Goal: Communication & Community: Share content

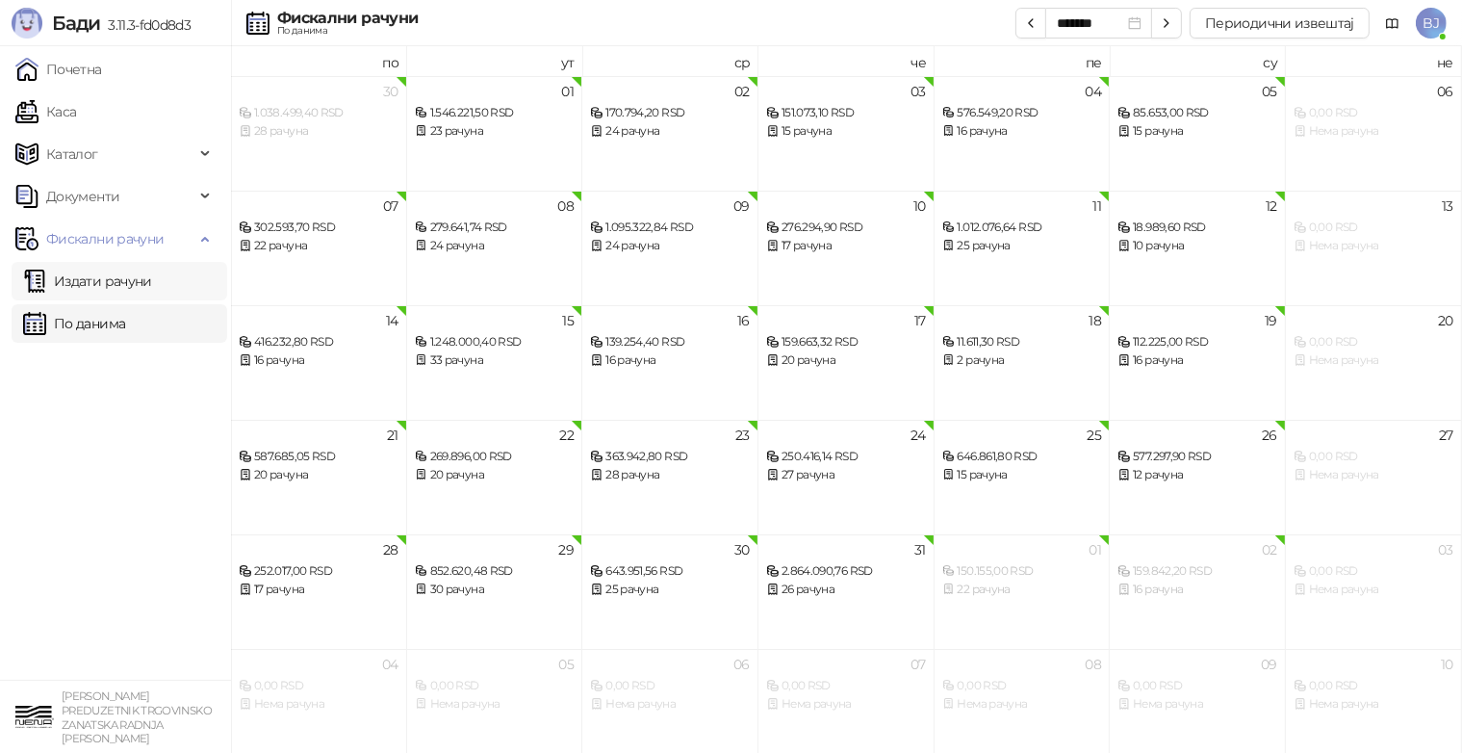
click at [138, 290] on link "Издати рачуни" at bounding box center [87, 281] width 129 height 38
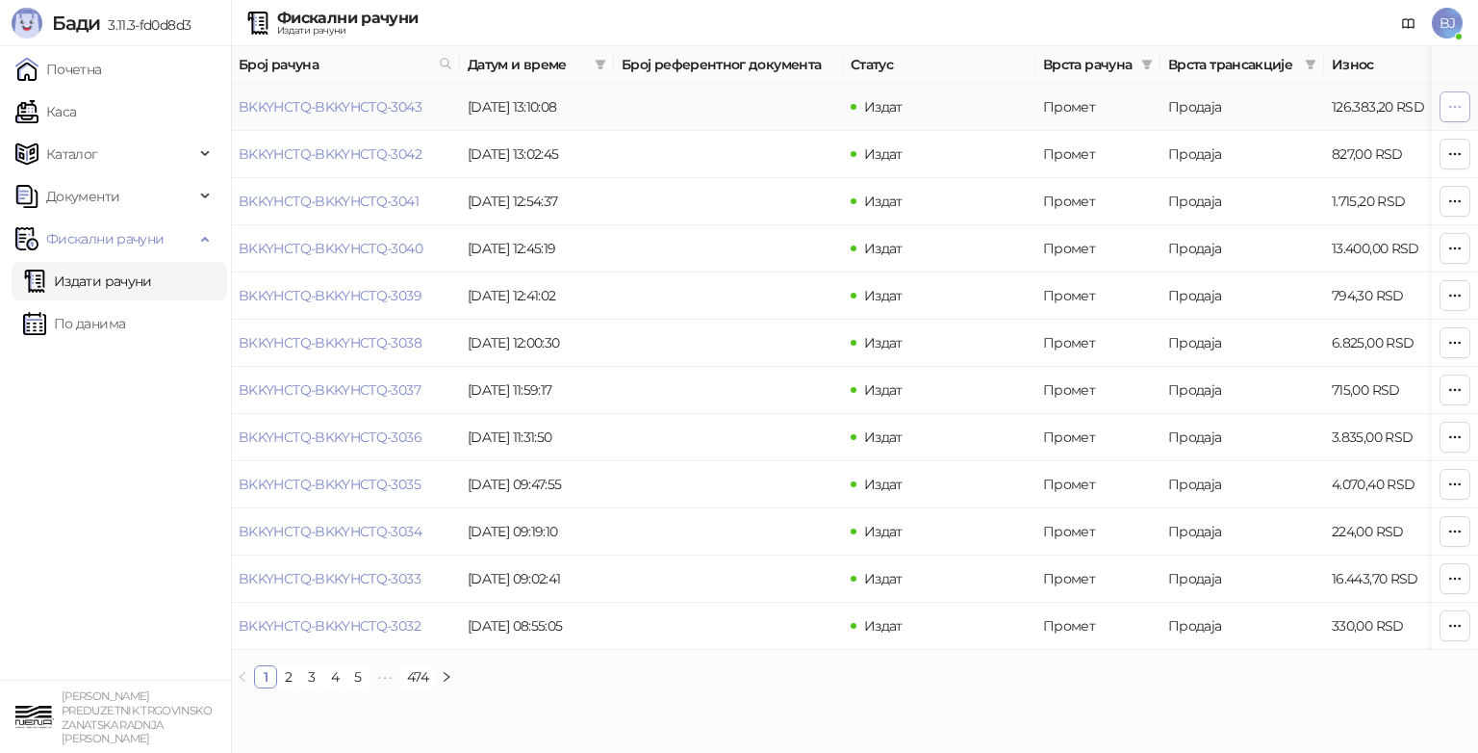
click at [1457, 104] on icon "button" at bounding box center [1454, 106] width 15 height 15
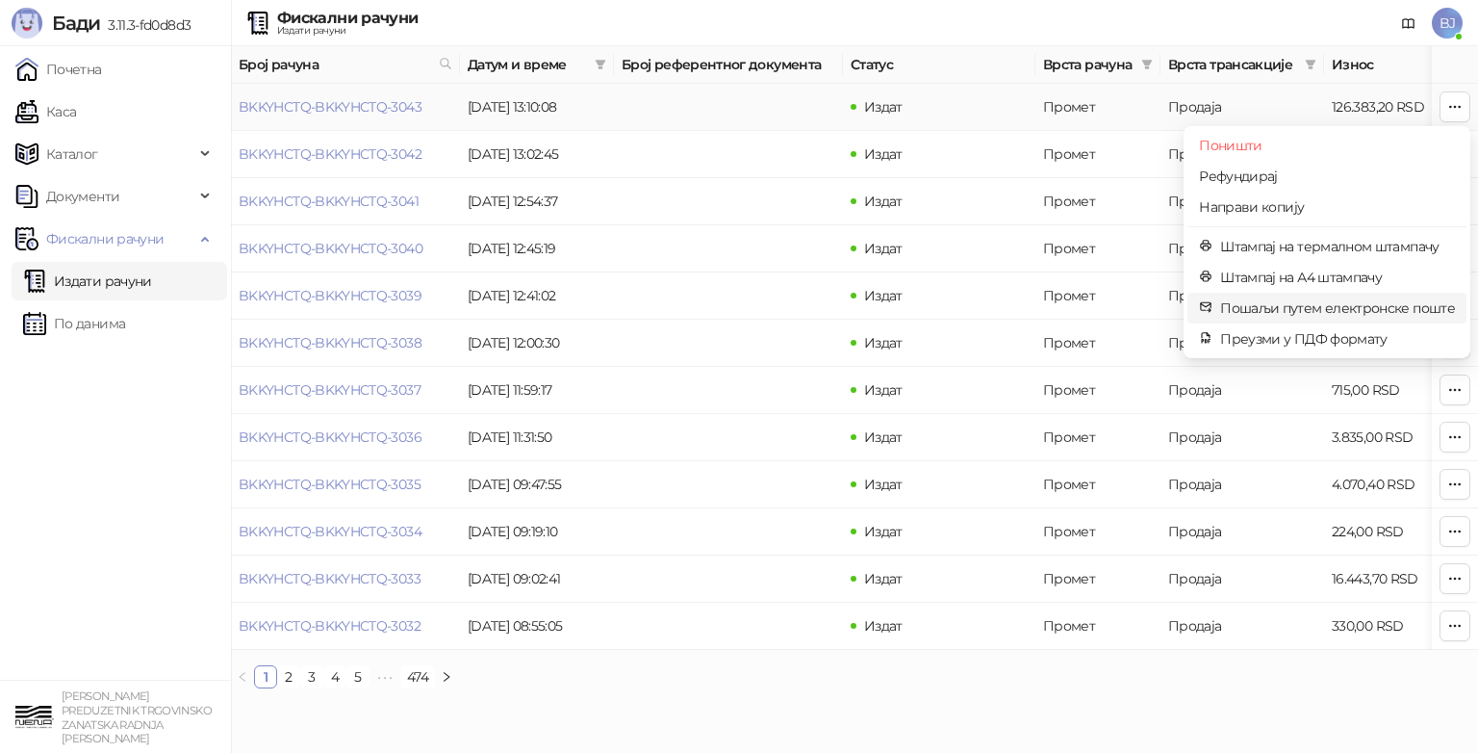
click at [1343, 306] on span "Пошаљи путем електронске поште" at bounding box center [1337, 307] width 235 height 21
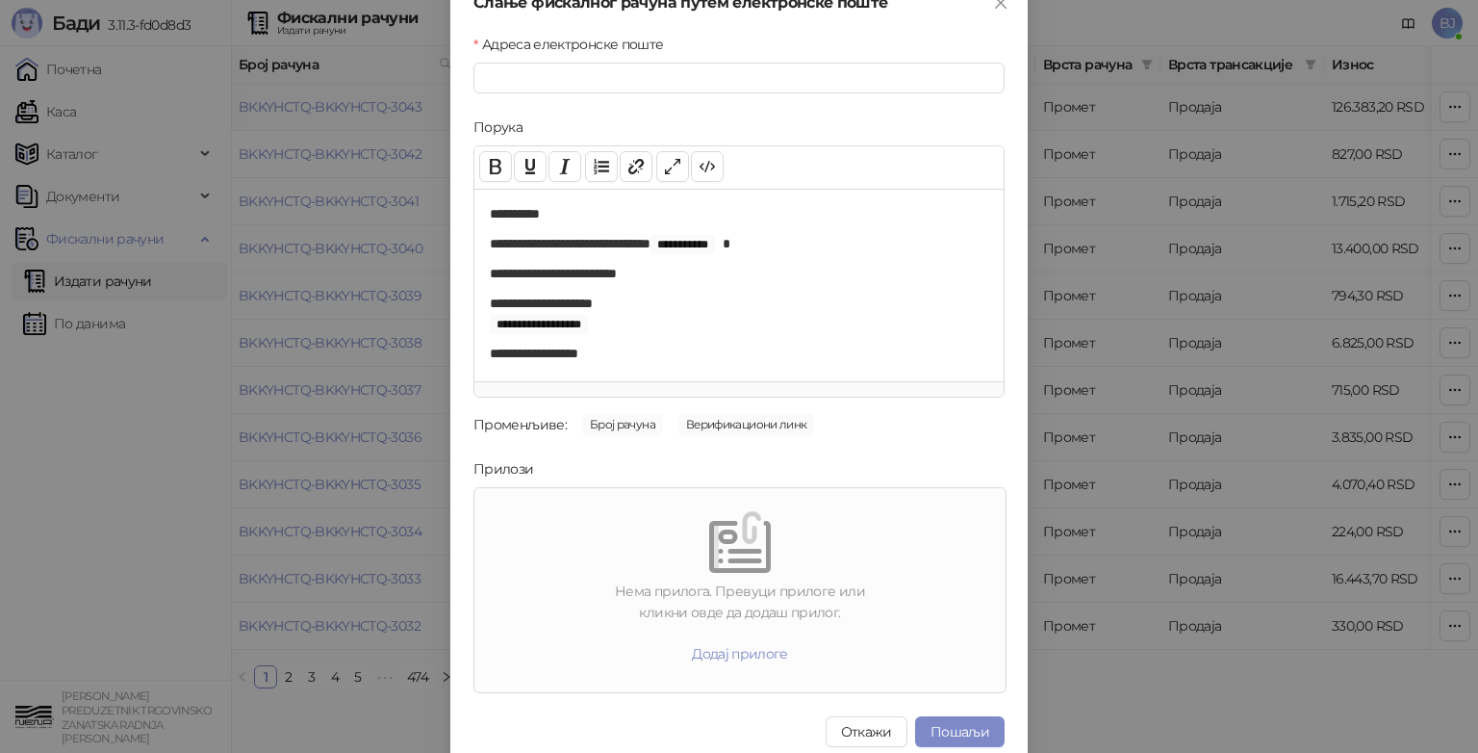
scroll to position [38, 0]
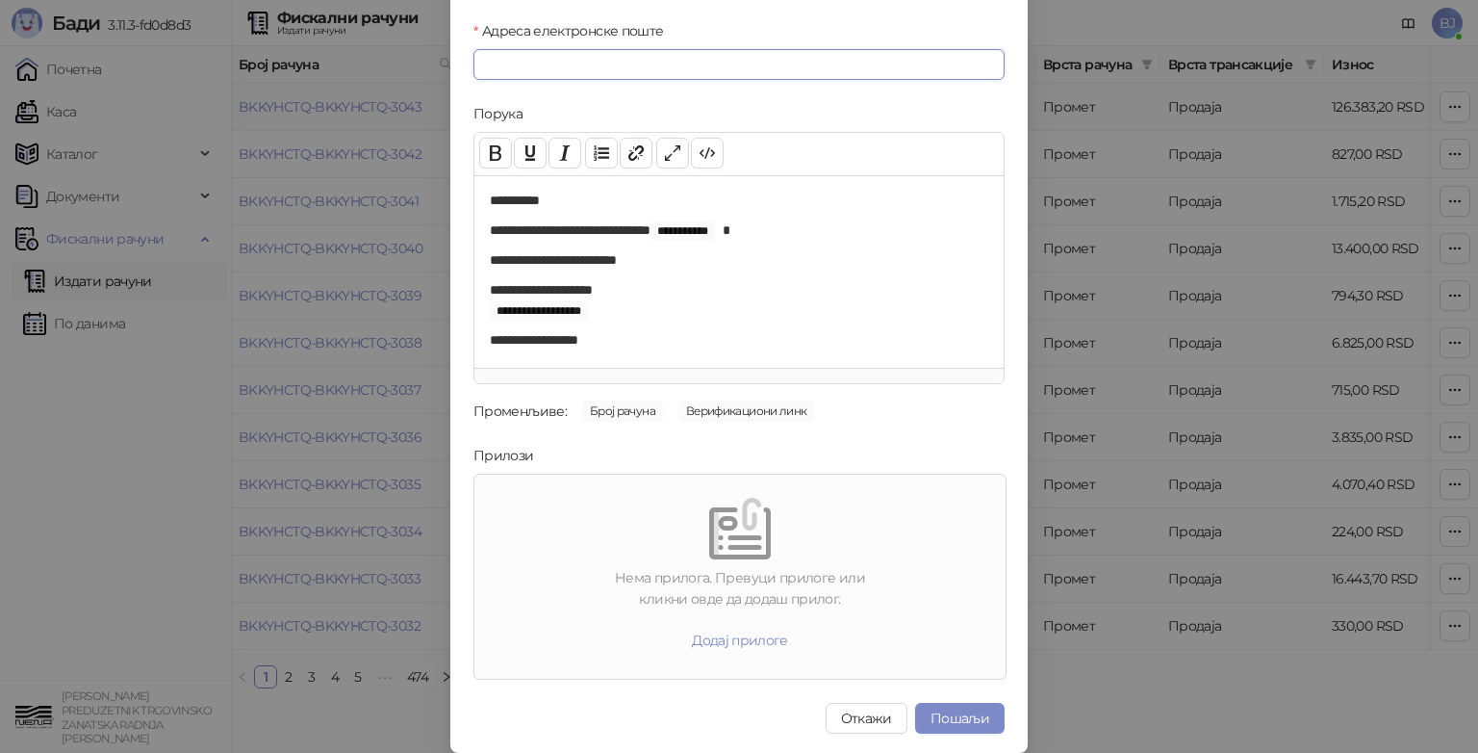
click at [551, 71] on input "Адреса електронске поште" at bounding box center [738, 64] width 531 height 31
type input "**********"
click at [959, 721] on button "Пошаљи" at bounding box center [959, 717] width 89 height 31
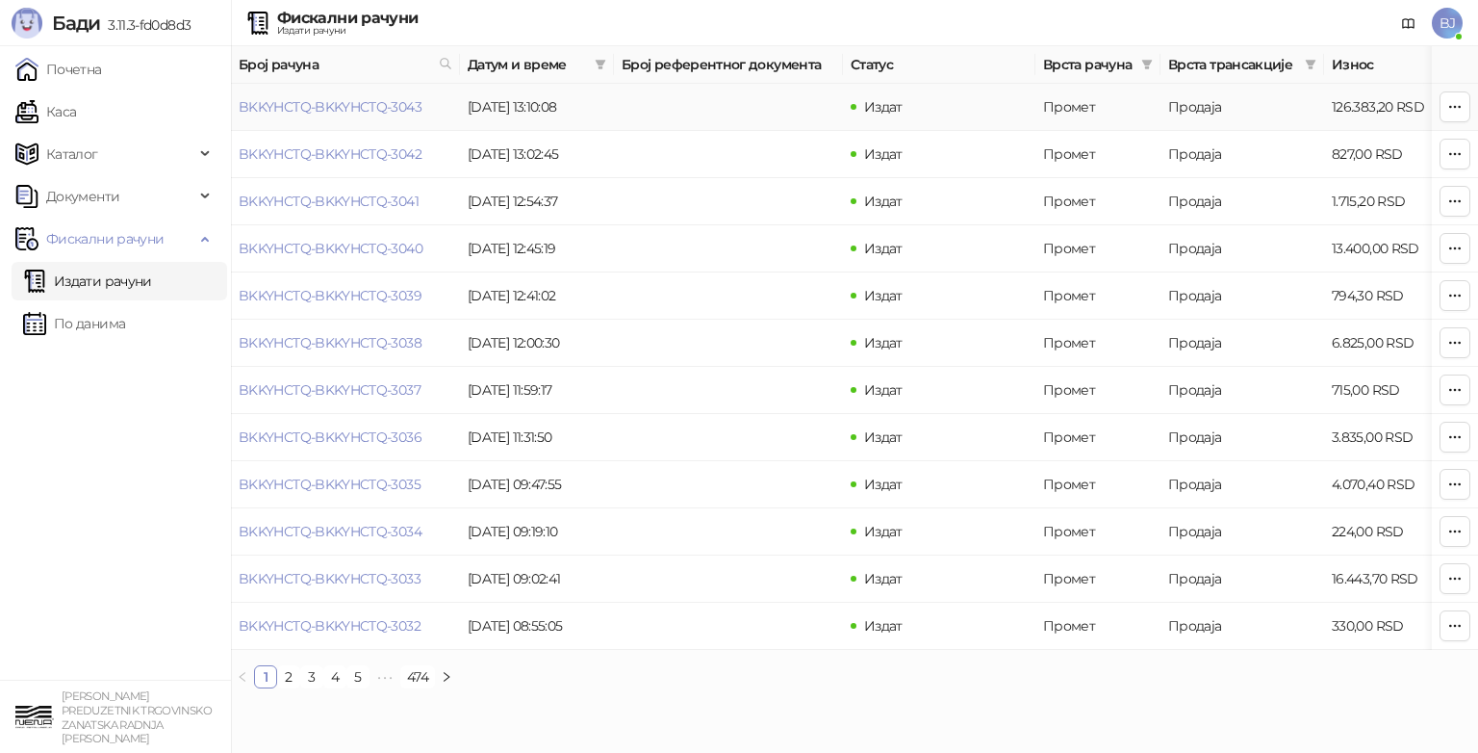
scroll to position [0, 0]
click at [1455, 101] on icon "button" at bounding box center [1454, 106] width 15 height 15
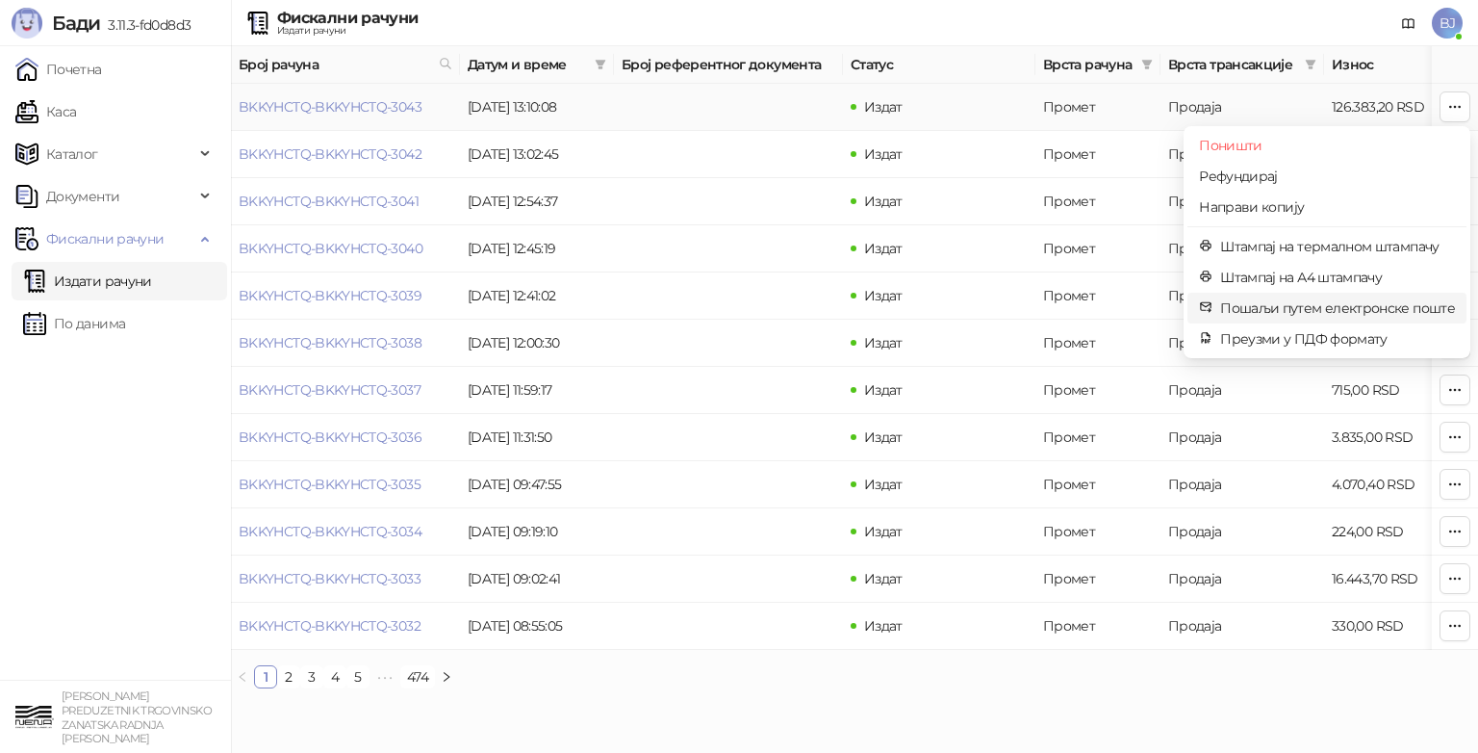
click at [1286, 310] on span "Пошаљи путем електронске поште" at bounding box center [1337, 307] width 235 height 21
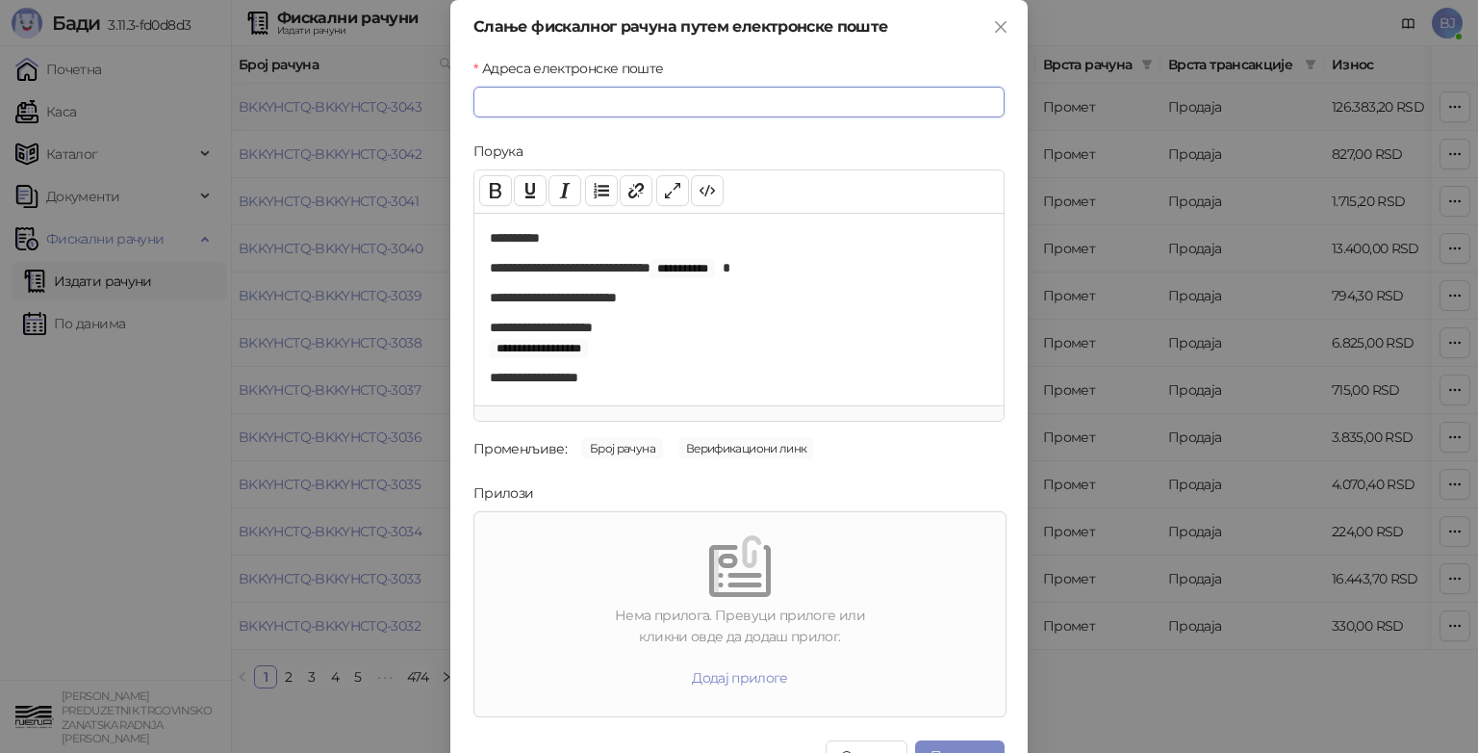
click at [574, 108] on input "Адреса електронске поште" at bounding box center [738, 102] width 531 height 31
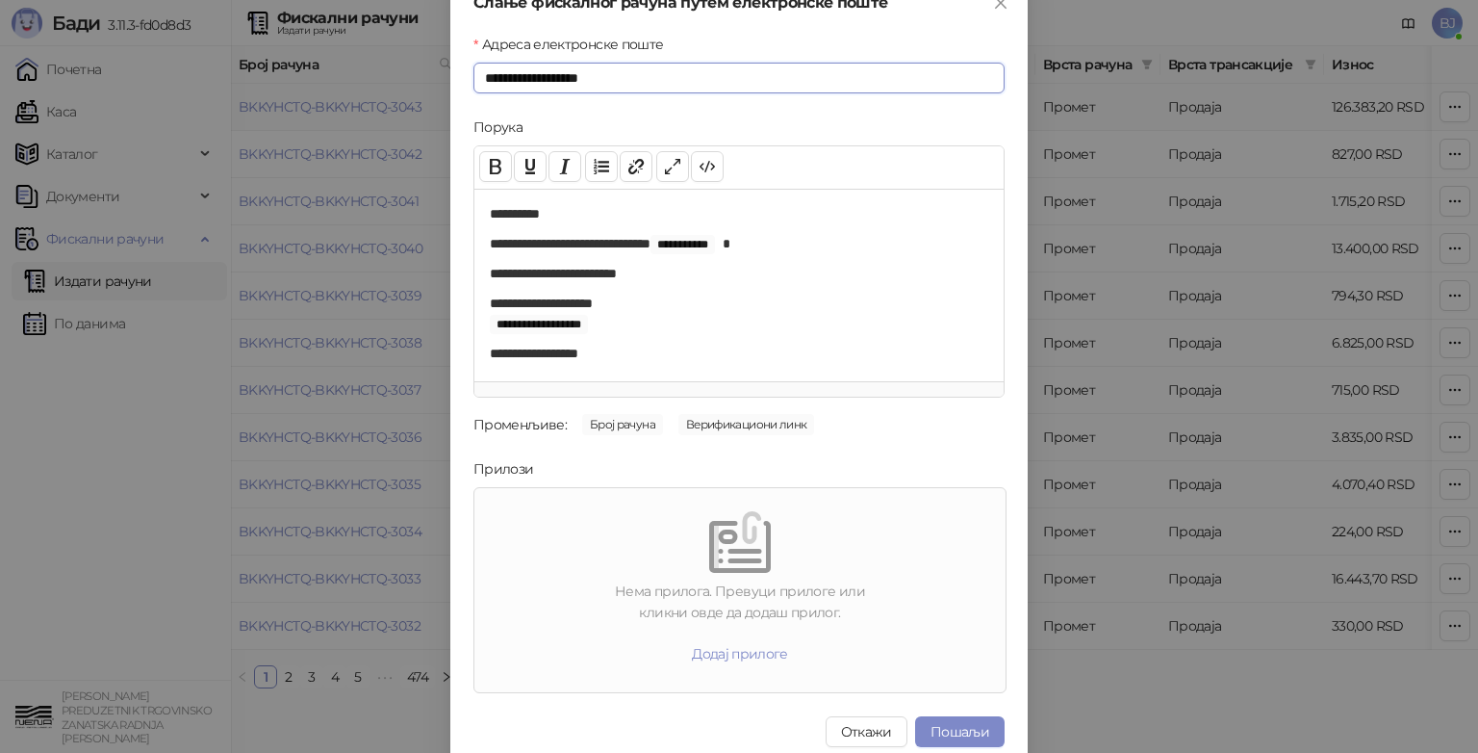
scroll to position [38, 0]
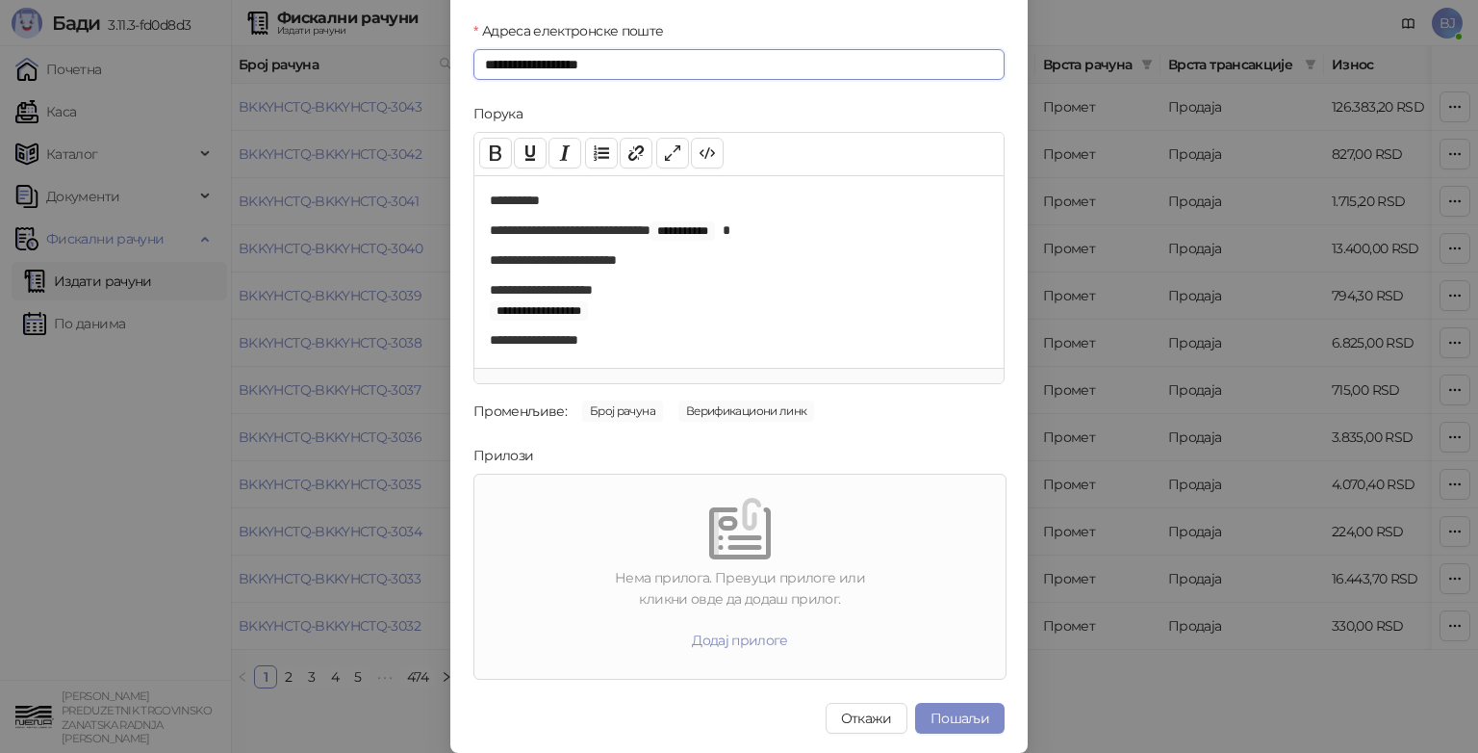
type input "**********"
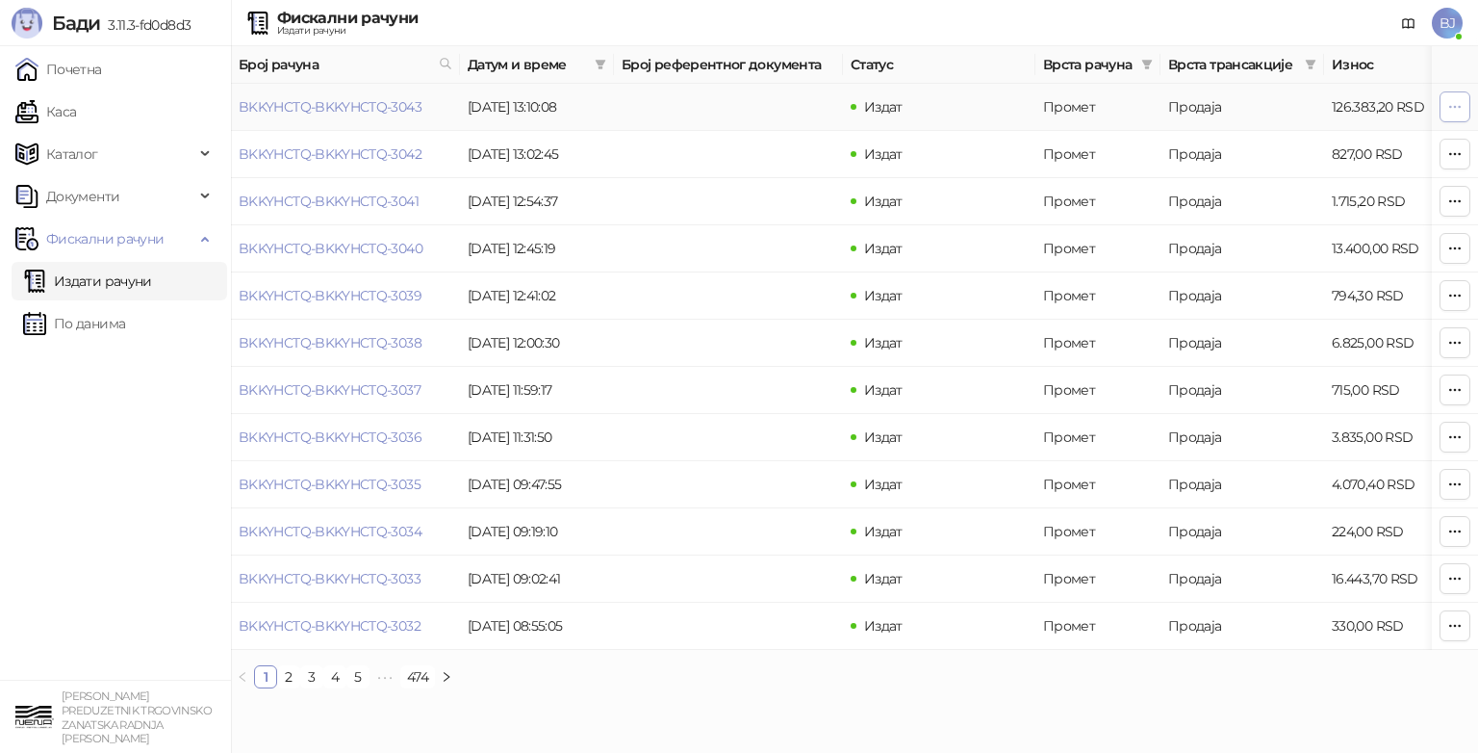
click at [1446, 110] on button "button" at bounding box center [1455, 106] width 31 height 31
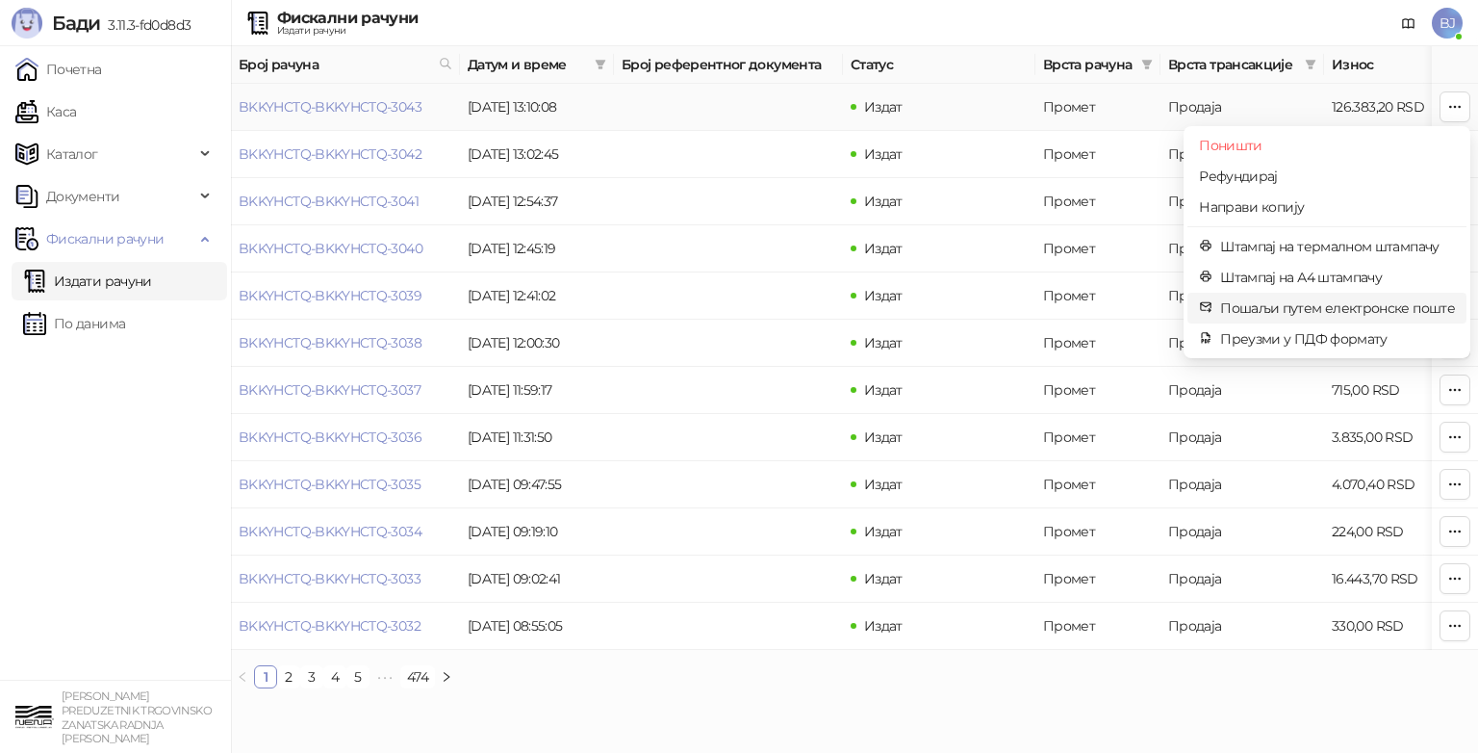
click at [1314, 313] on span "Пошаљи путем електронске поште" at bounding box center [1337, 307] width 235 height 21
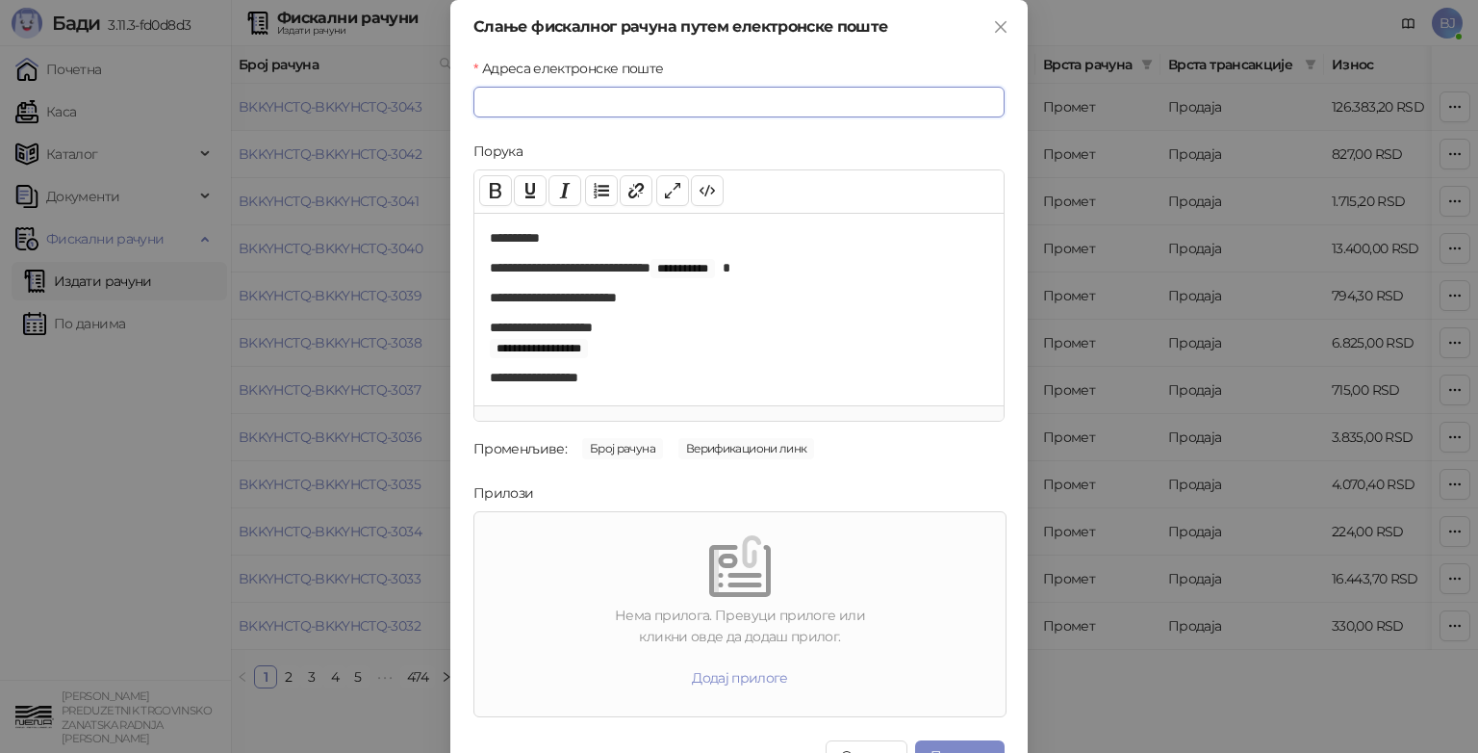
click at [666, 110] on input "Адреса електронске поште" at bounding box center [738, 102] width 531 height 31
type input "**********"
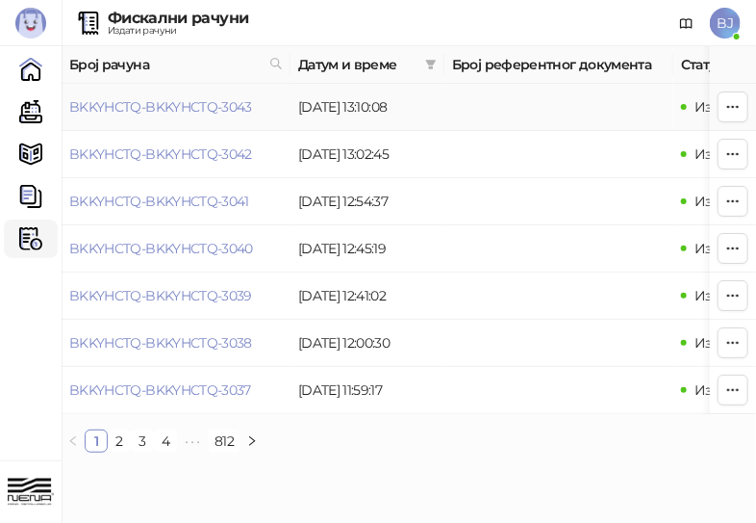
drag, startPoint x: 558, startPoint y: 111, endPoint x: 448, endPoint y: 119, distance: 110.0
click at [448, 119] on td at bounding box center [559, 107] width 229 height 47
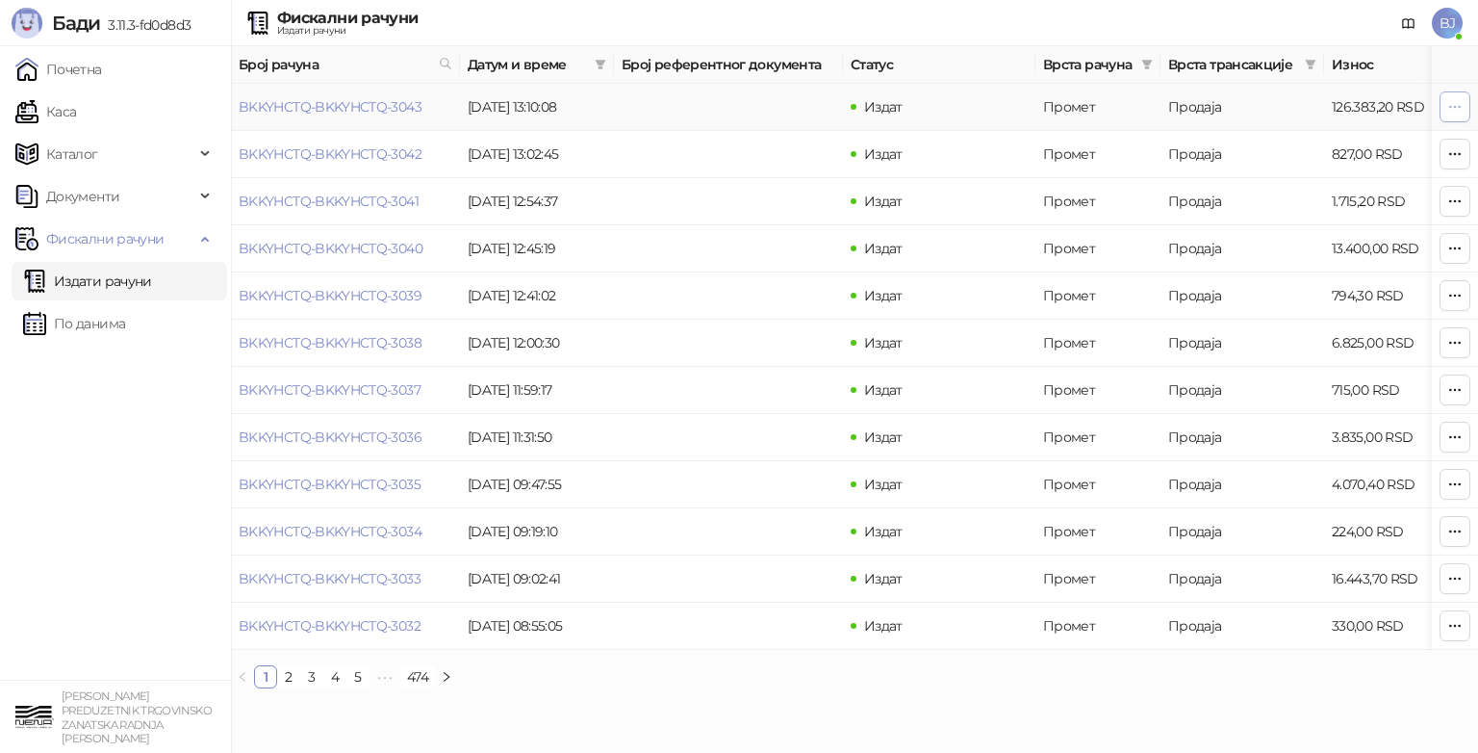
click at [1461, 108] on icon "button" at bounding box center [1454, 106] width 15 height 15
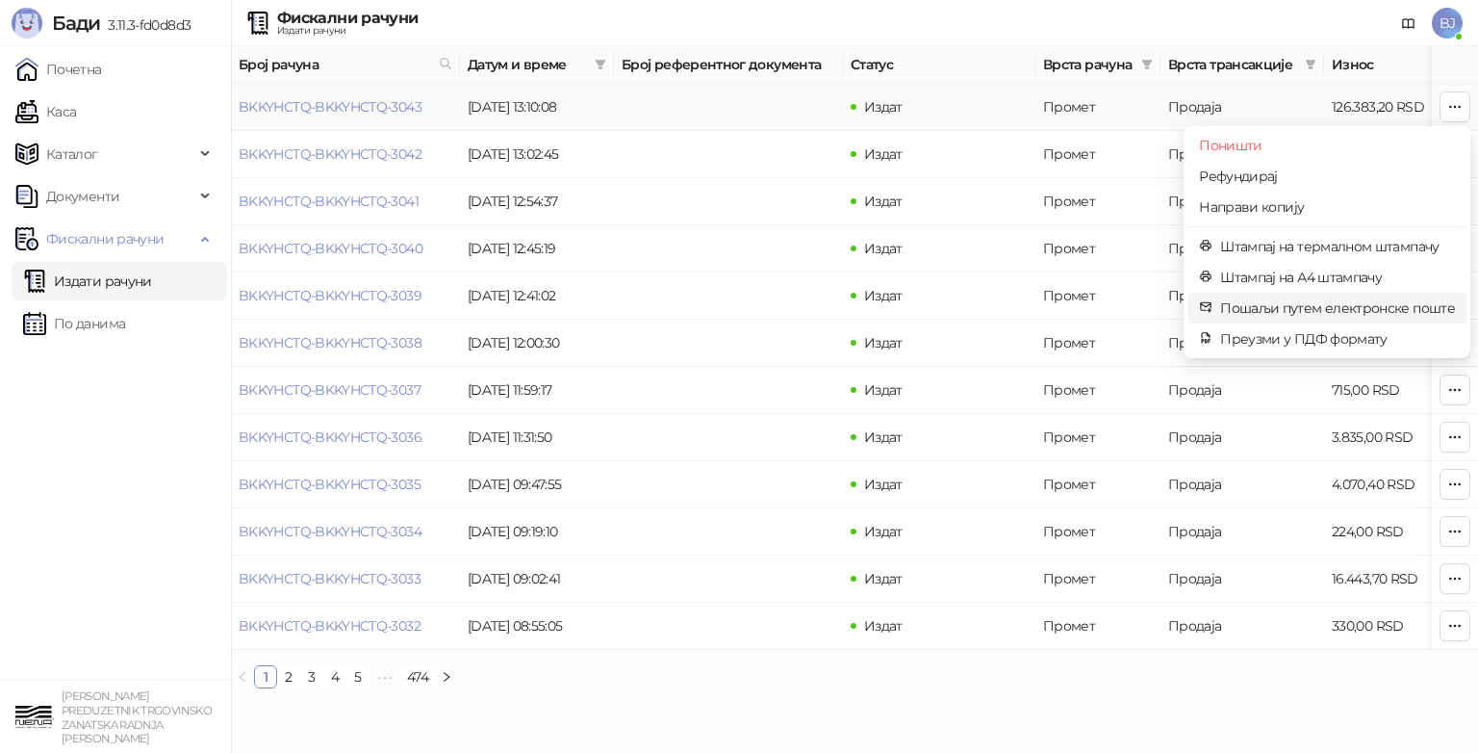
click at [1331, 308] on span "Пошаљи путем електронске поште" at bounding box center [1337, 307] width 235 height 21
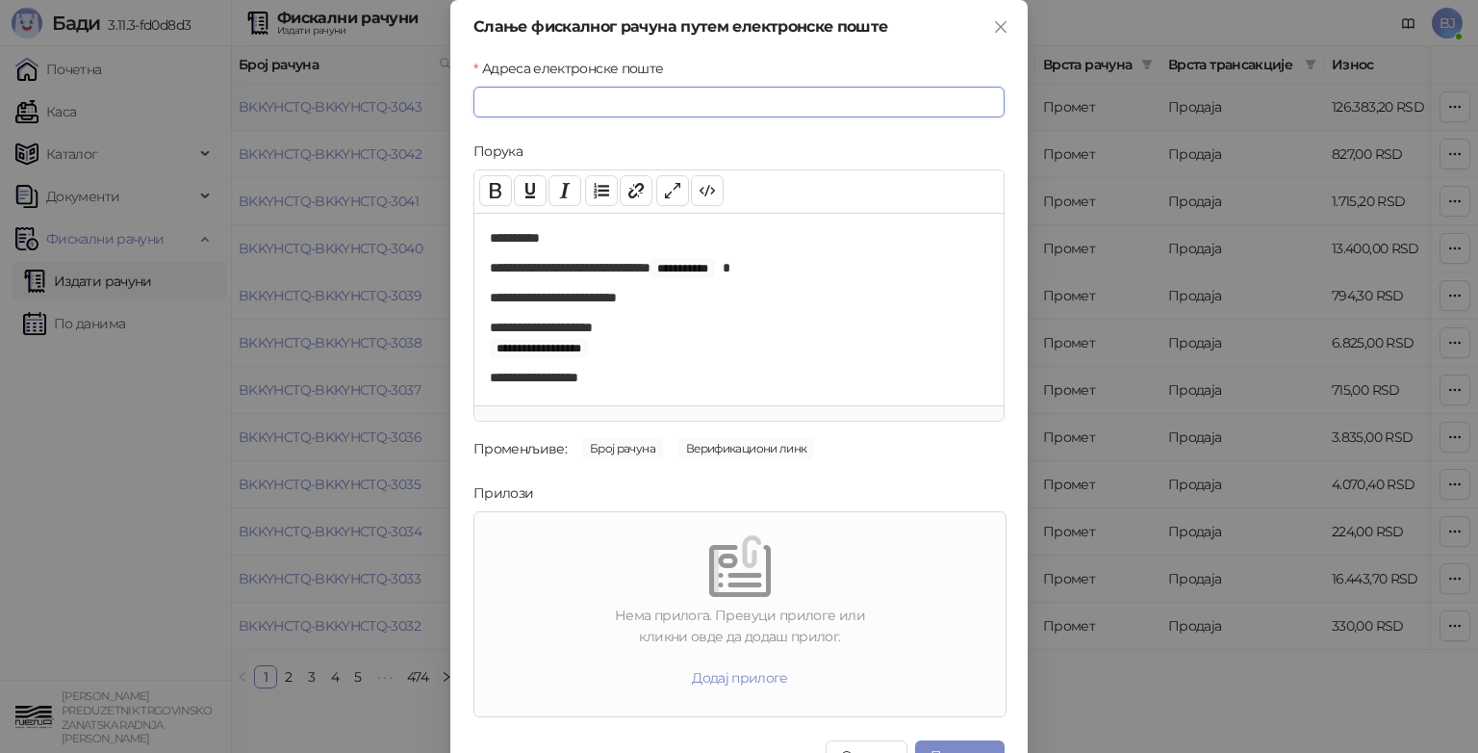
click at [555, 107] on input "Адреса електронске поште" at bounding box center [738, 102] width 531 height 31
click at [624, 196] on button "Link" at bounding box center [636, 190] width 33 height 31
type input "**********"
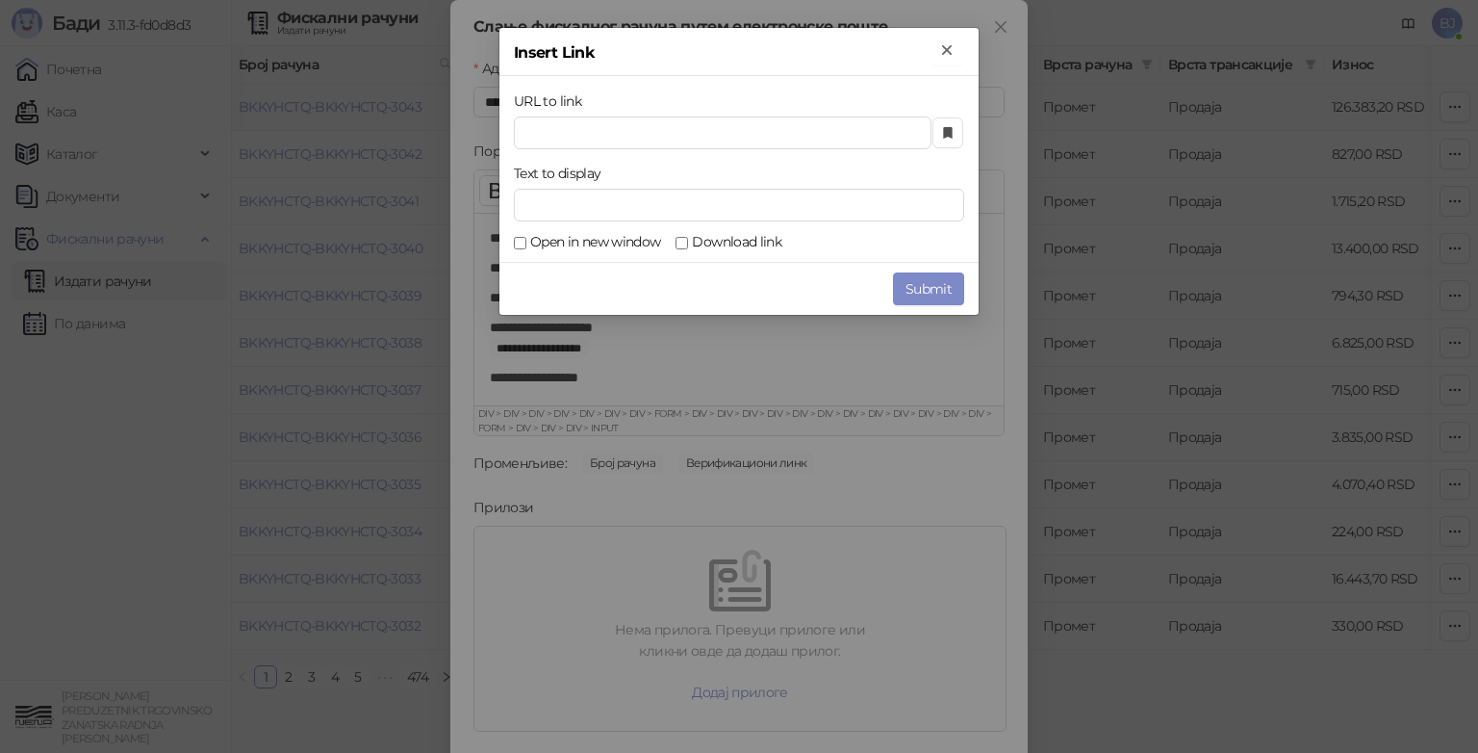
click at [726, 346] on div "Insert Link URL to link Text to display Open in new window Download link Submit…" at bounding box center [739, 376] width 1478 height 753
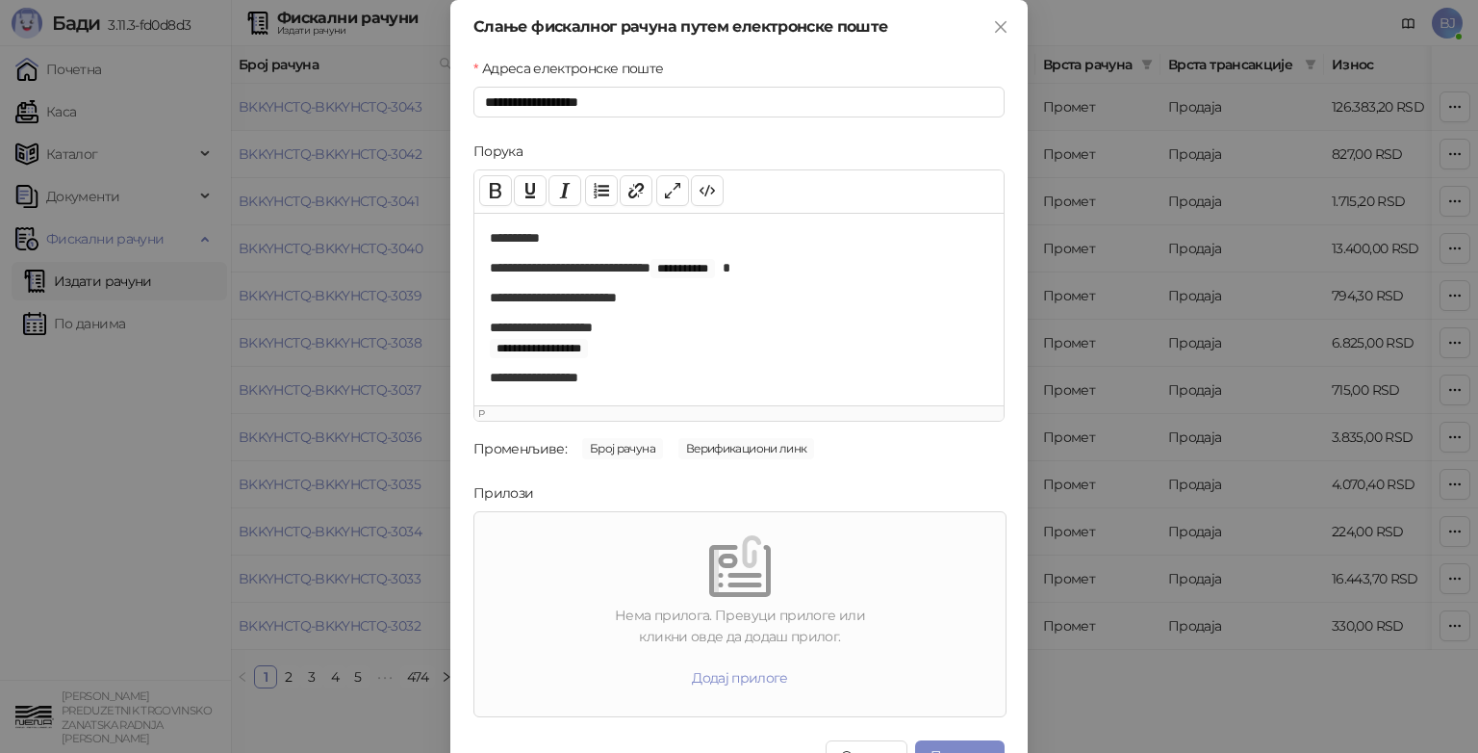
click at [577, 597] on div "Нема прилога. Превуци прилоге или кликни овде да додаш прилог. Додај прилоге" at bounding box center [740, 614] width 516 height 189
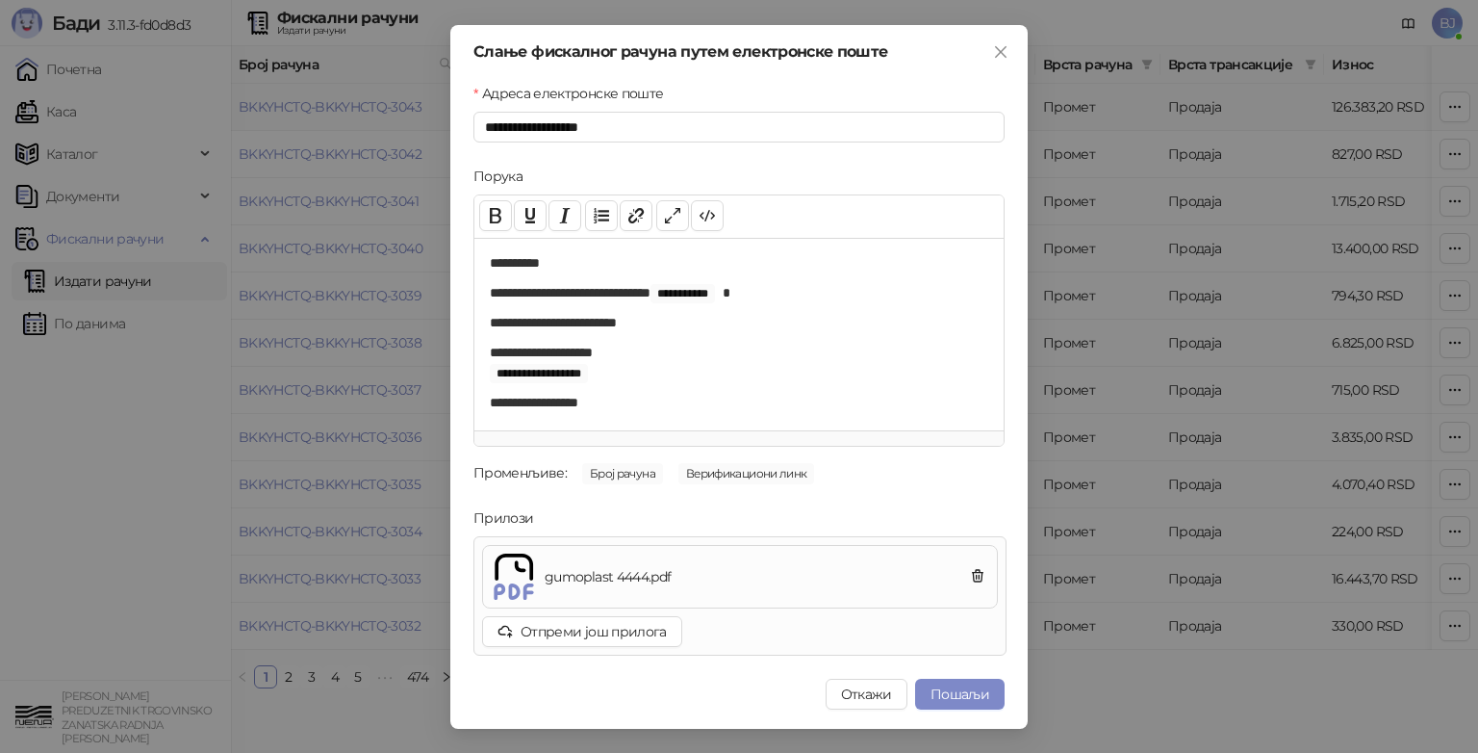
click at [692, 573] on span "gumoplast 4444.pdf" at bounding box center [751, 576] width 429 height 21
click at [695, 574] on span "gumoplast 4444.pdf" at bounding box center [751, 576] width 429 height 21
click at [975, 570] on icon "button" at bounding box center [978, 576] width 11 height 12
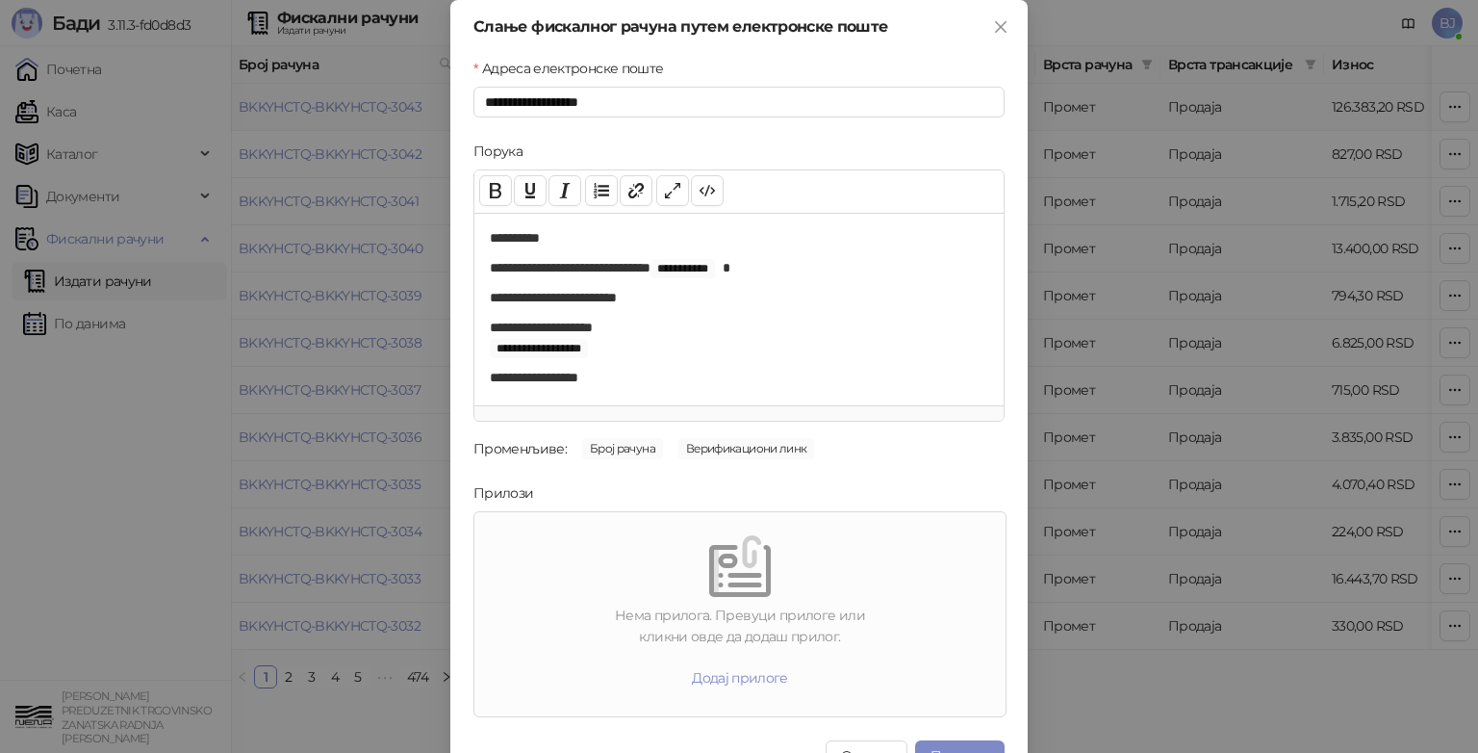
click at [496, 490] on label "Прилози" at bounding box center [509, 492] width 72 height 21
click at [537, 581] on div at bounding box center [740, 566] width 516 height 62
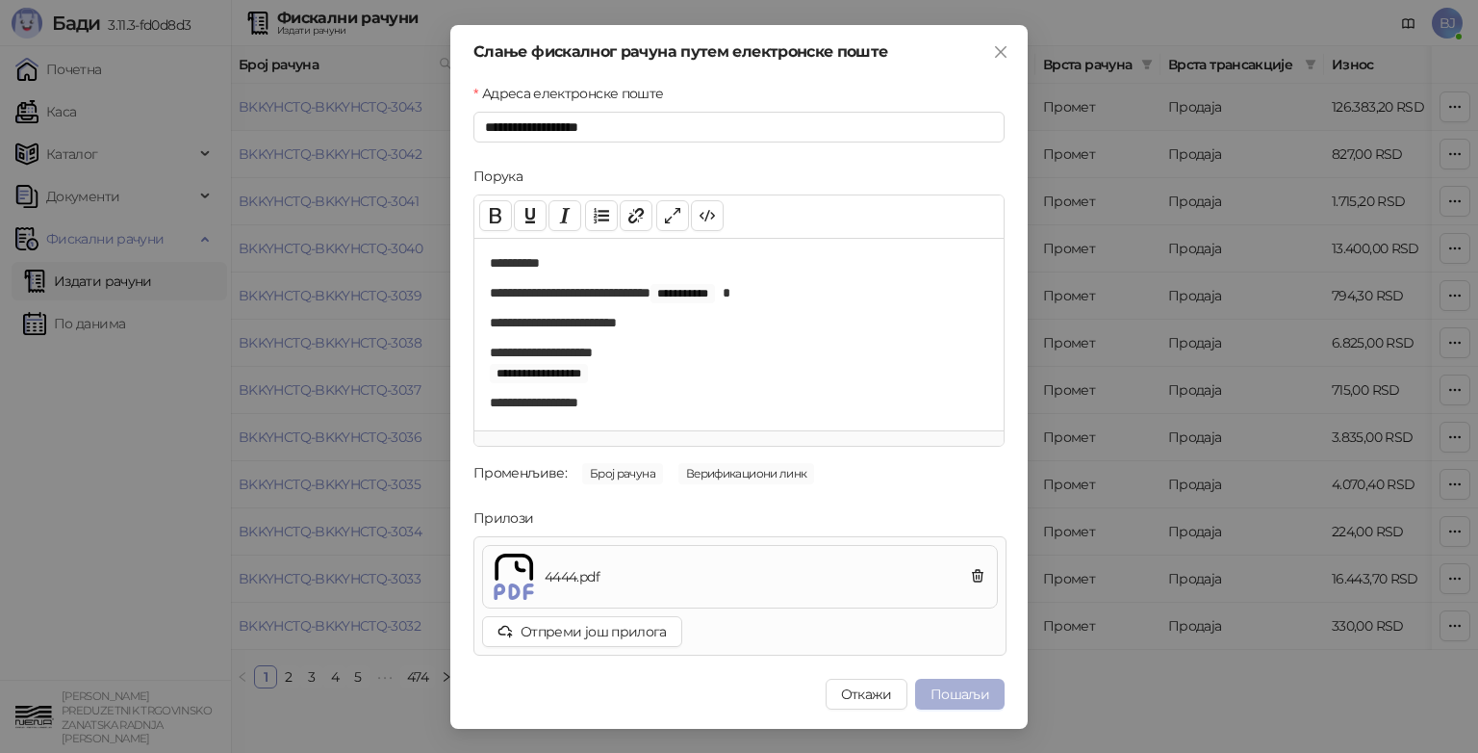
click at [977, 693] on button "Пошаљи" at bounding box center [959, 693] width 89 height 31
